Goal: Task Accomplishment & Management: Manage account settings

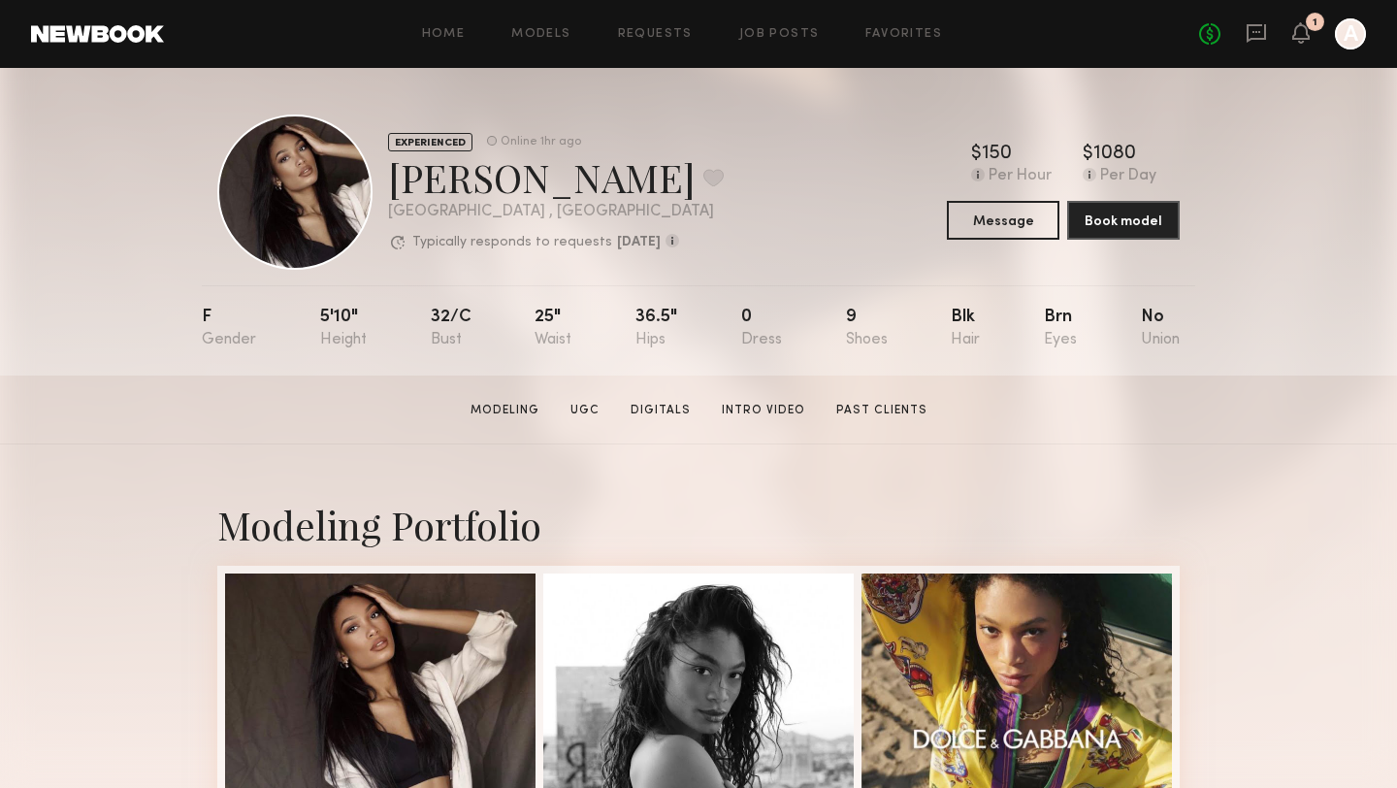
click at [1354, 34] on div at bounding box center [1350, 33] width 31 height 31
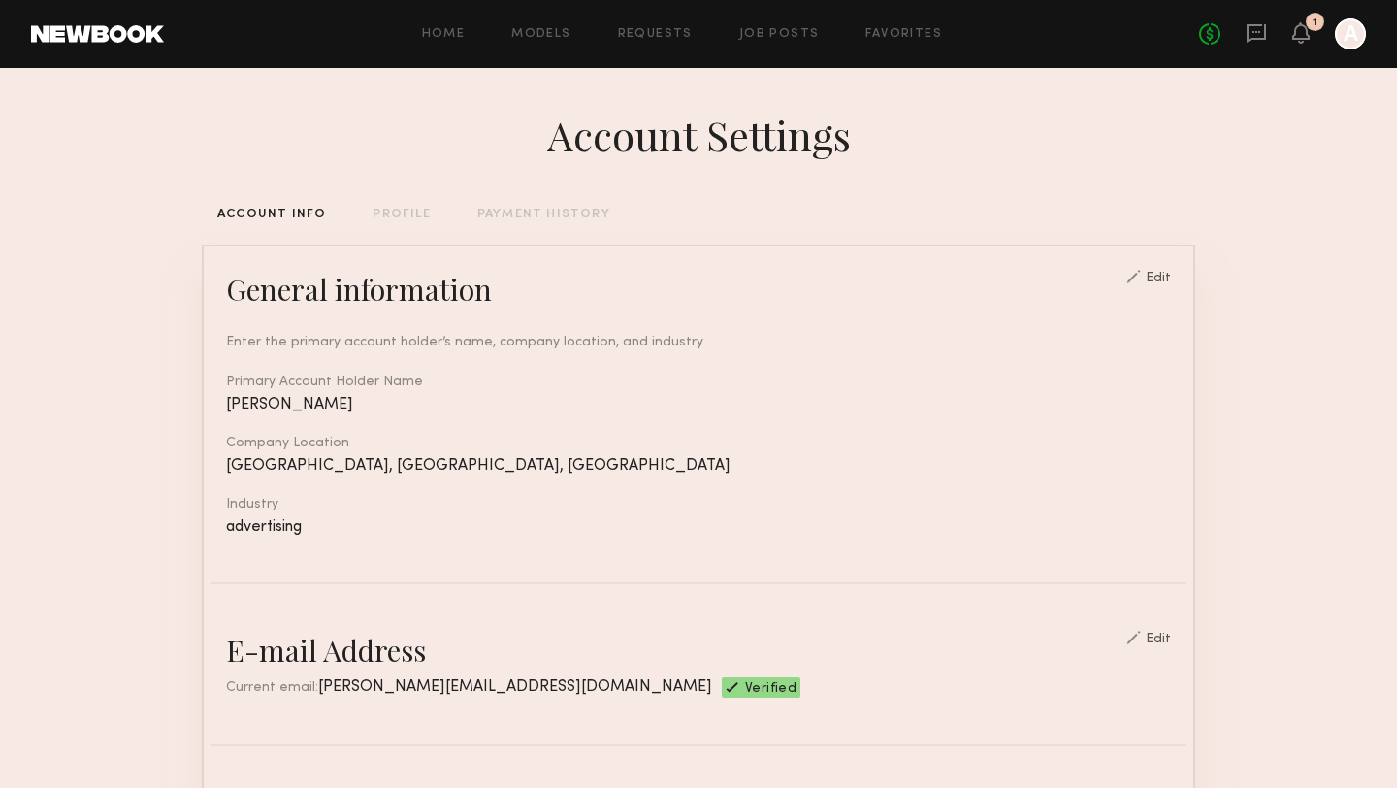
click at [516, 213] on div "PAYMENT HISTORY" at bounding box center [543, 215] width 133 height 13
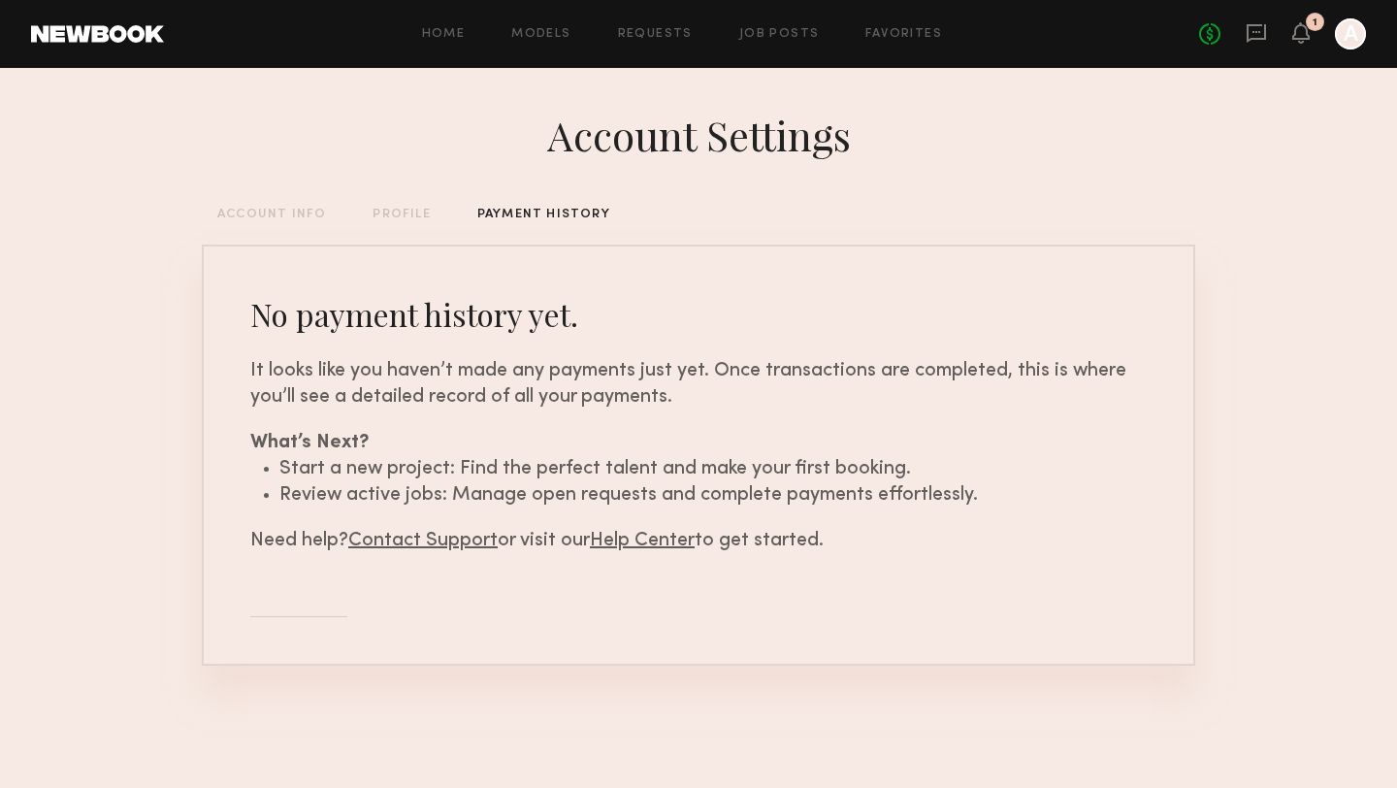
click at [288, 215] on div "ACCOUNT INFO" at bounding box center [271, 215] width 109 height 13
